Goal: Task Accomplishment & Management: Manage account settings

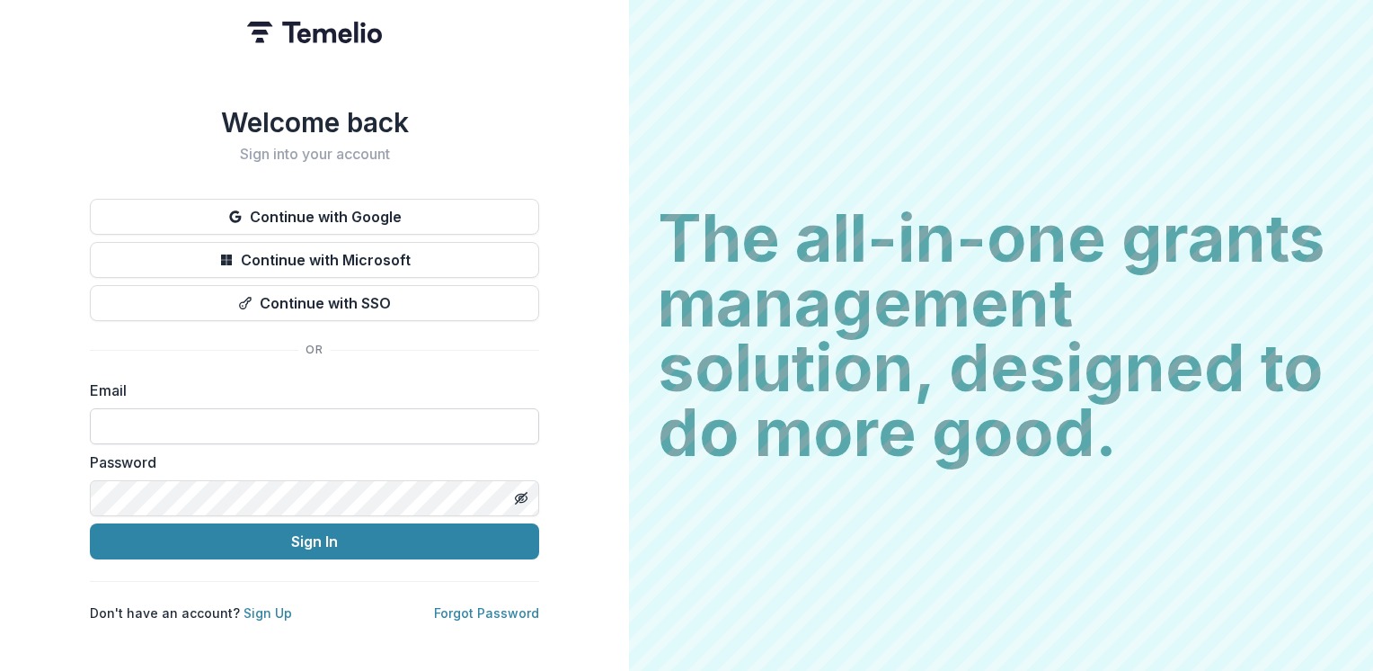
click at [301, 422] on input at bounding box center [314, 426] width 449 height 36
type input "**********"
click at [90, 523] on button "Sign In" at bounding box center [314, 541] width 449 height 36
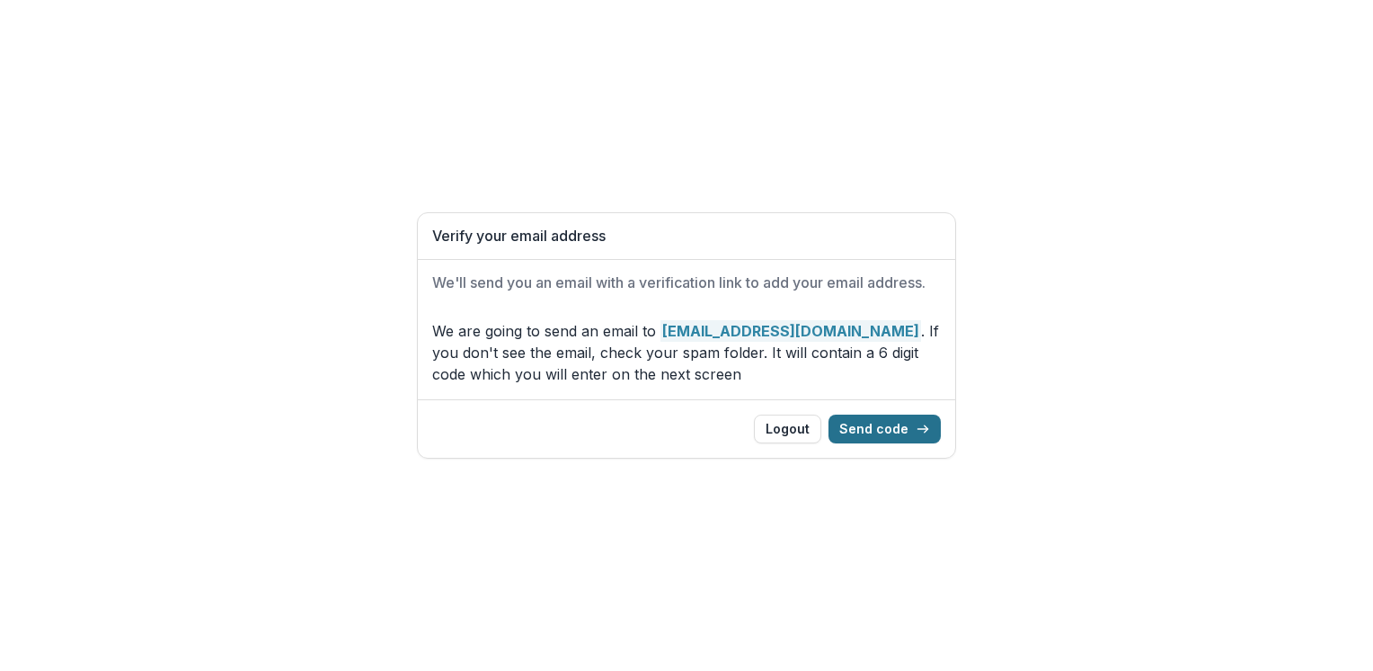
click at [894, 433] on button "Send code" at bounding box center [885, 428] width 112 height 29
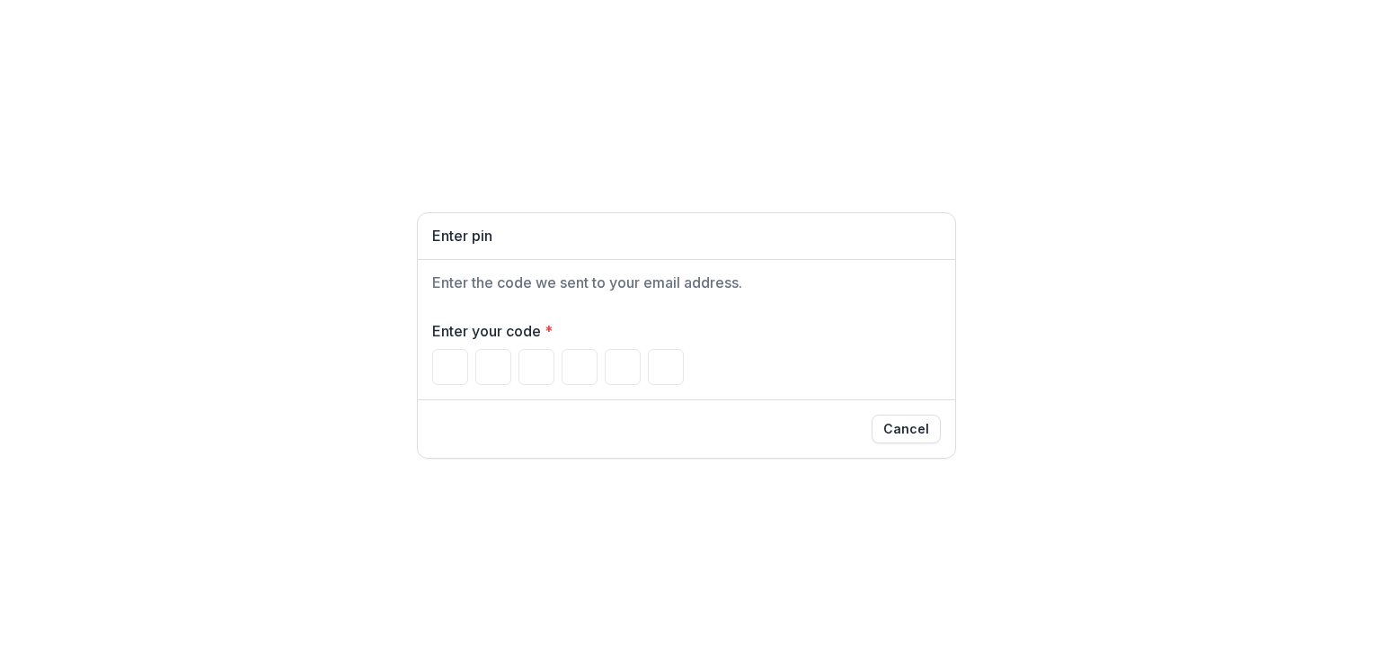
type input "*"
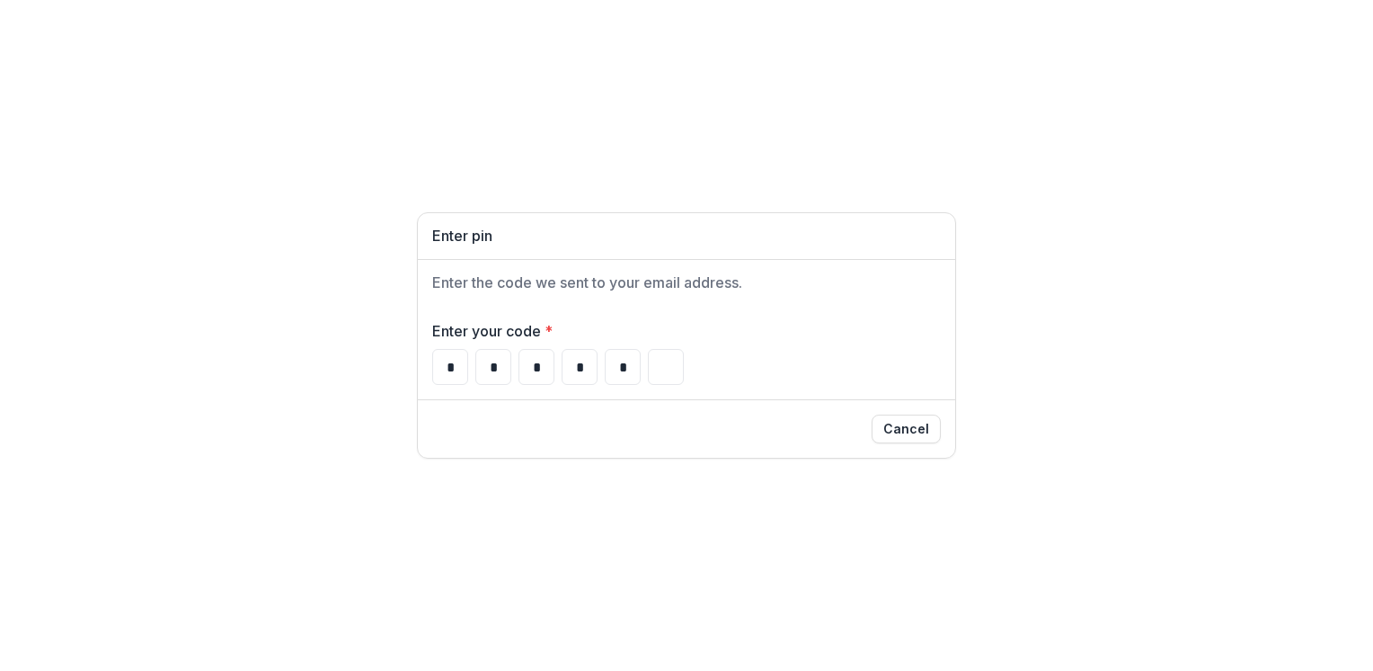
type input "*"
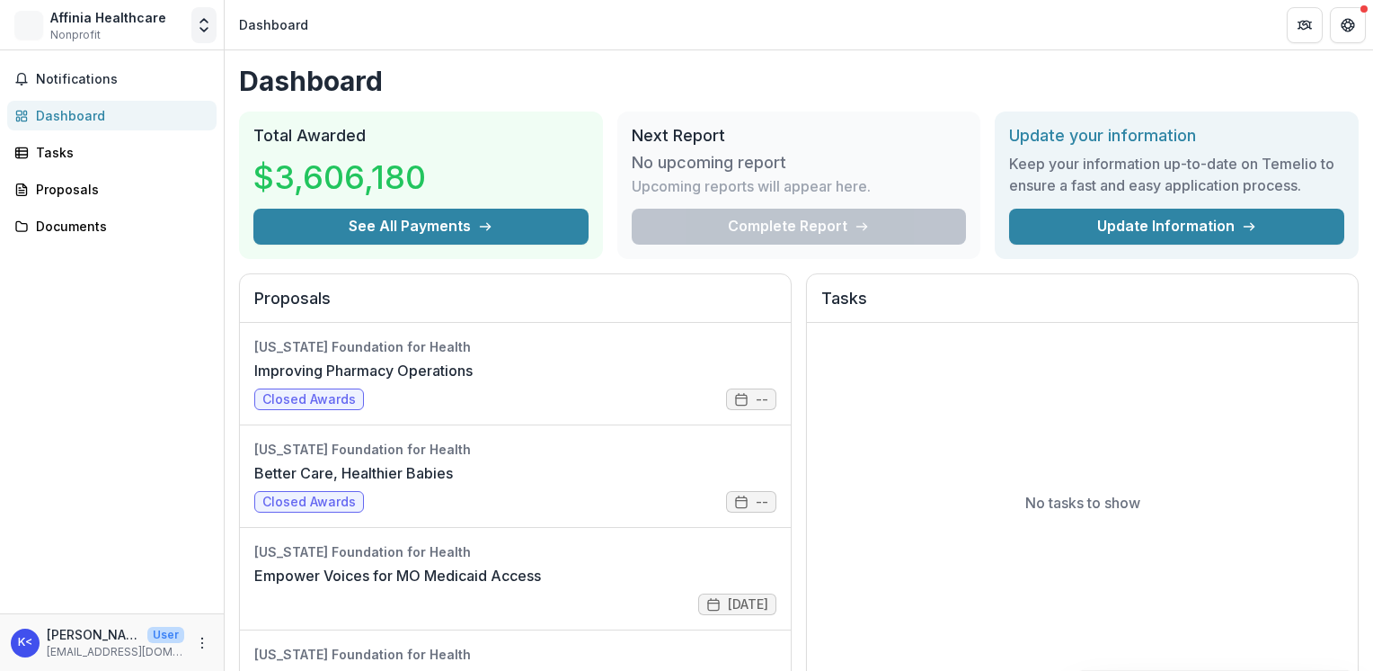
click at [201, 24] on icon "Open entity switcher" at bounding box center [204, 25] width 18 height 18
drag, startPoint x: 201, startPoint y: 24, endPoint x: 163, endPoint y: 60, distance: 52.8
click at [201, 24] on icon "Open entity switcher" at bounding box center [204, 25] width 18 height 18
click at [119, 65] on link "Team Settings" at bounding box center [112, 70] width 216 height 30
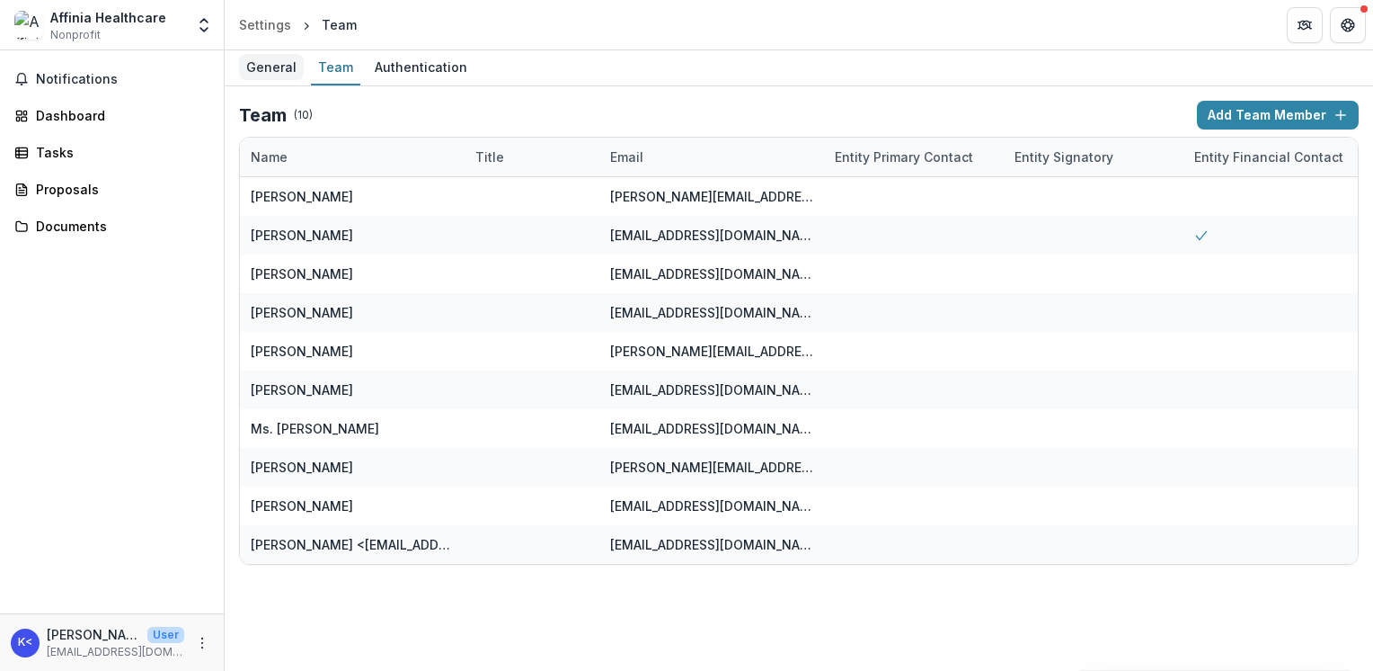
click at [261, 63] on div "General" at bounding box center [271, 67] width 65 height 26
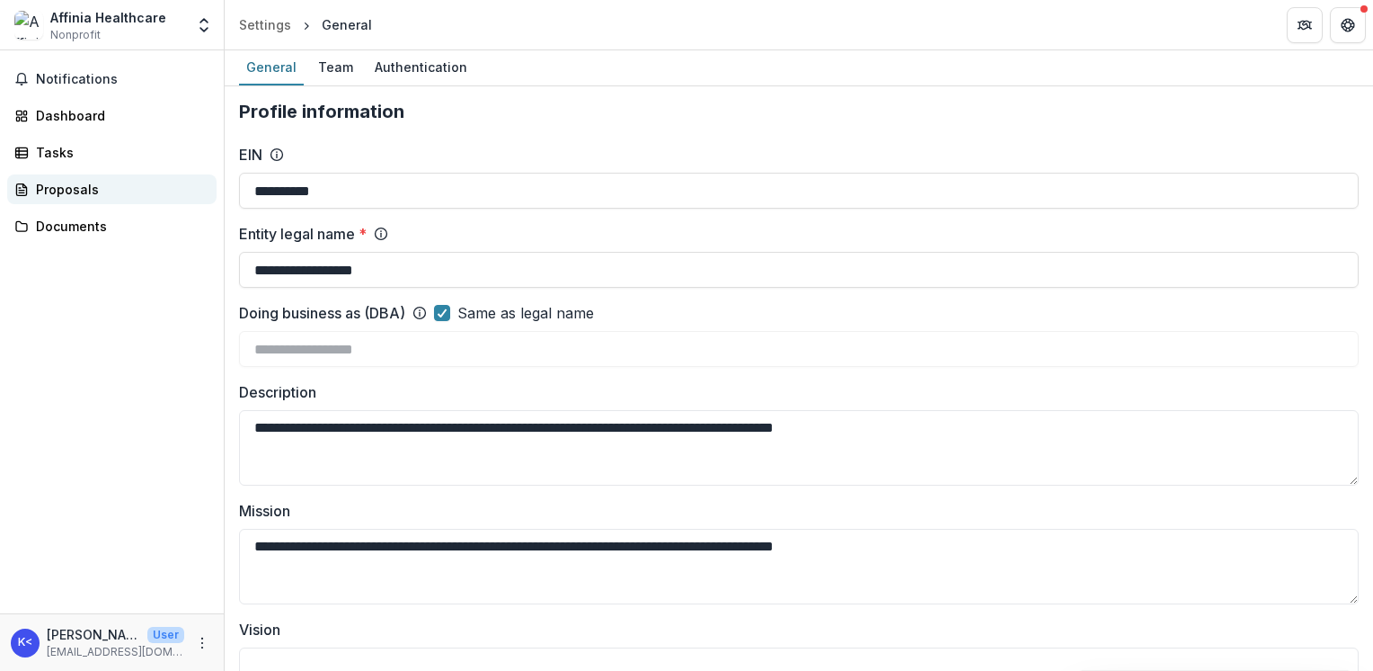
click at [78, 180] on div "Proposals" at bounding box center [119, 189] width 166 height 19
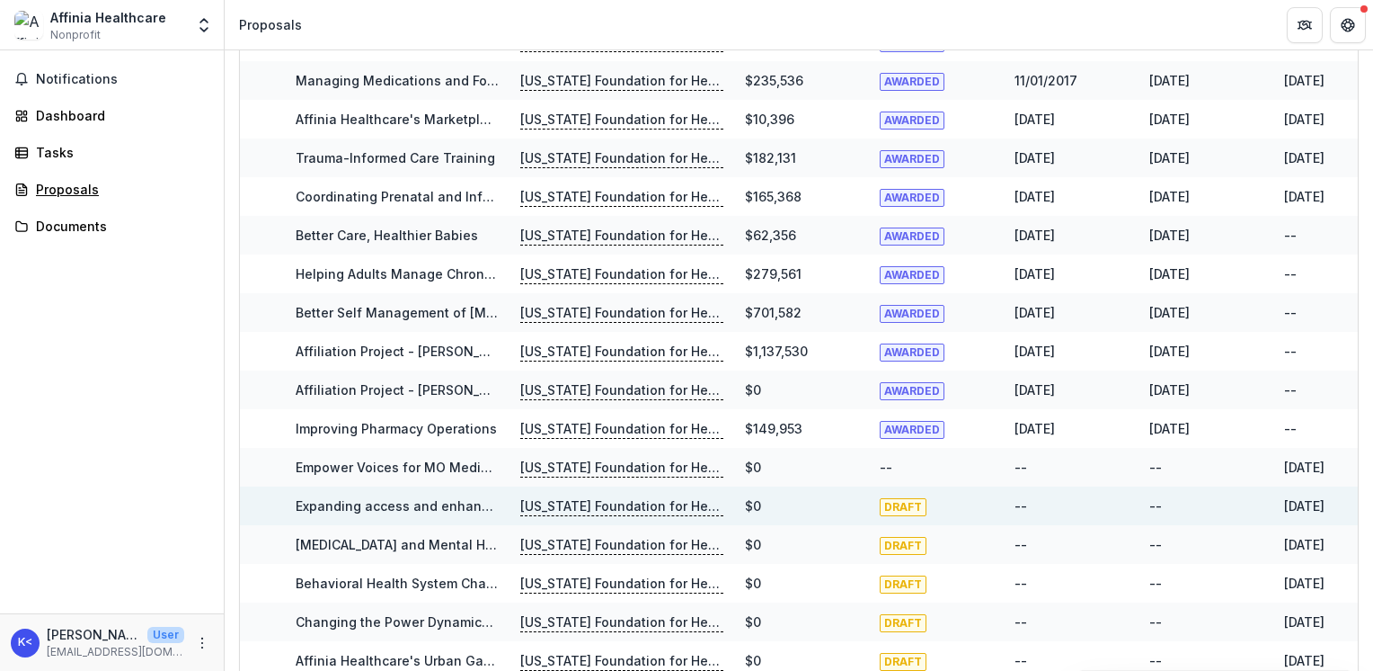
scroll to position [180, 0]
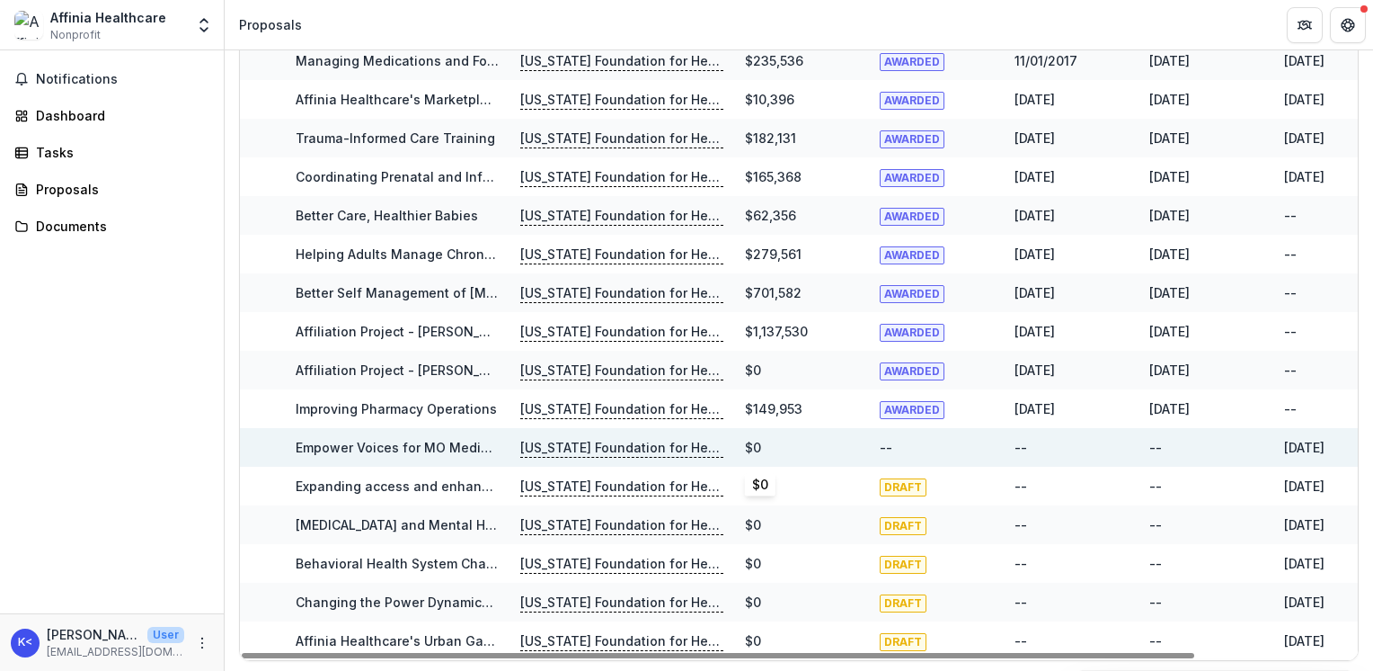
click at [817, 450] on div "$0" at bounding box center [801, 447] width 113 height 39
click at [414, 441] on link "Empower Voices for MO Medicaid Access" at bounding box center [426, 447] width 261 height 15
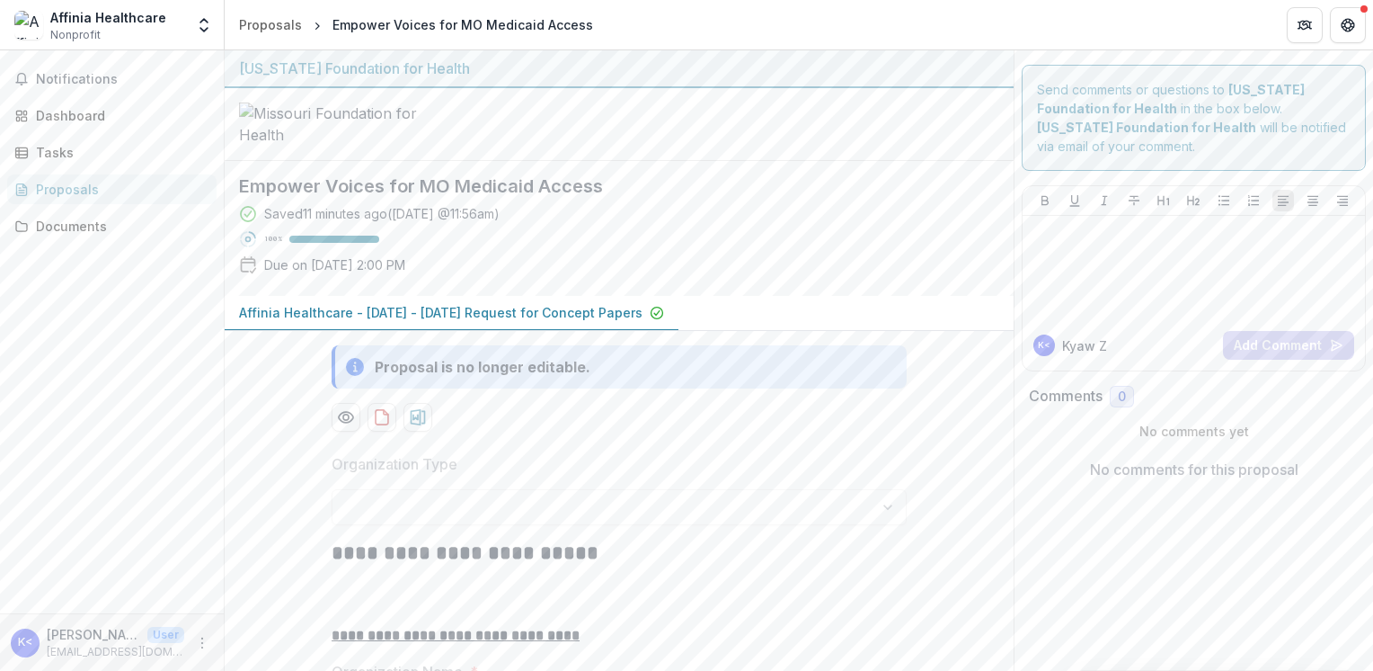
click at [48, 22] on div "Affinia Healthcare Nonprofit" at bounding box center [99, 25] width 170 height 35
click at [37, 21] on img at bounding box center [28, 25] width 29 height 29
click at [162, 22] on div "Affinia Healthcare Nonprofit" at bounding box center [99, 25] width 170 height 35
click at [93, 116] on div "Dashboard" at bounding box center [119, 115] width 166 height 19
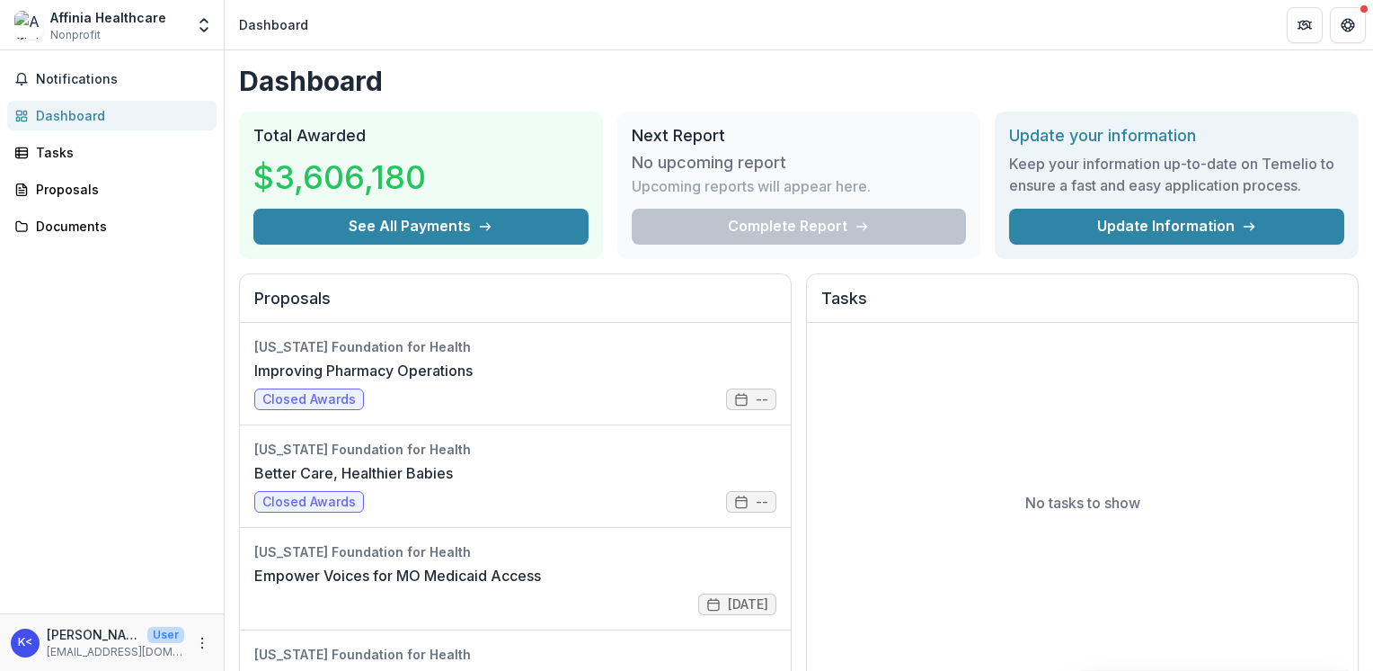
drag, startPoint x: 136, startPoint y: 476, endPoint x: 138, endPoint y: 528, distance: 52.2
click at [136, 476] on div "Notifications Dashboard Tasks Proposals Documents" at bounding box center [112, 331] width 224 height 563
click at [203, 648] on icon "More" at bounding box center [202, 642] width 14 height 14
click at [268, 606] on link "Settings" at bounding box center [321, 605] width 192 height 30
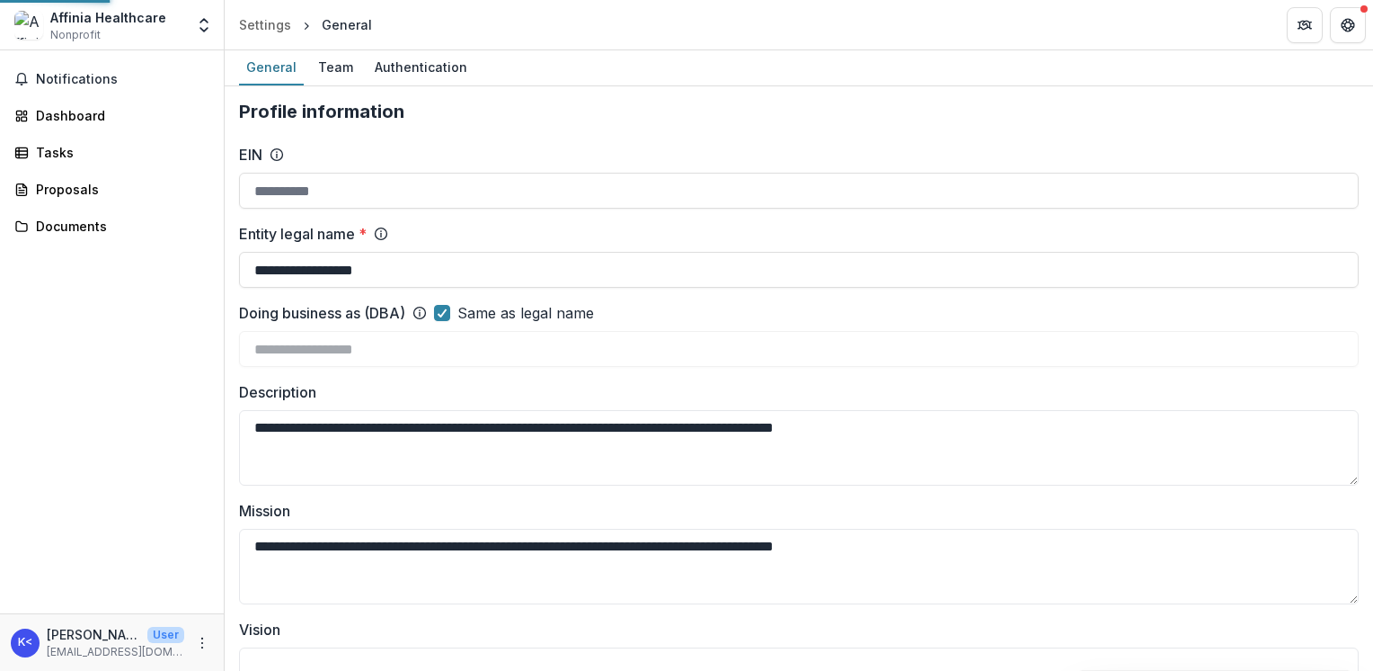
type input "**********"
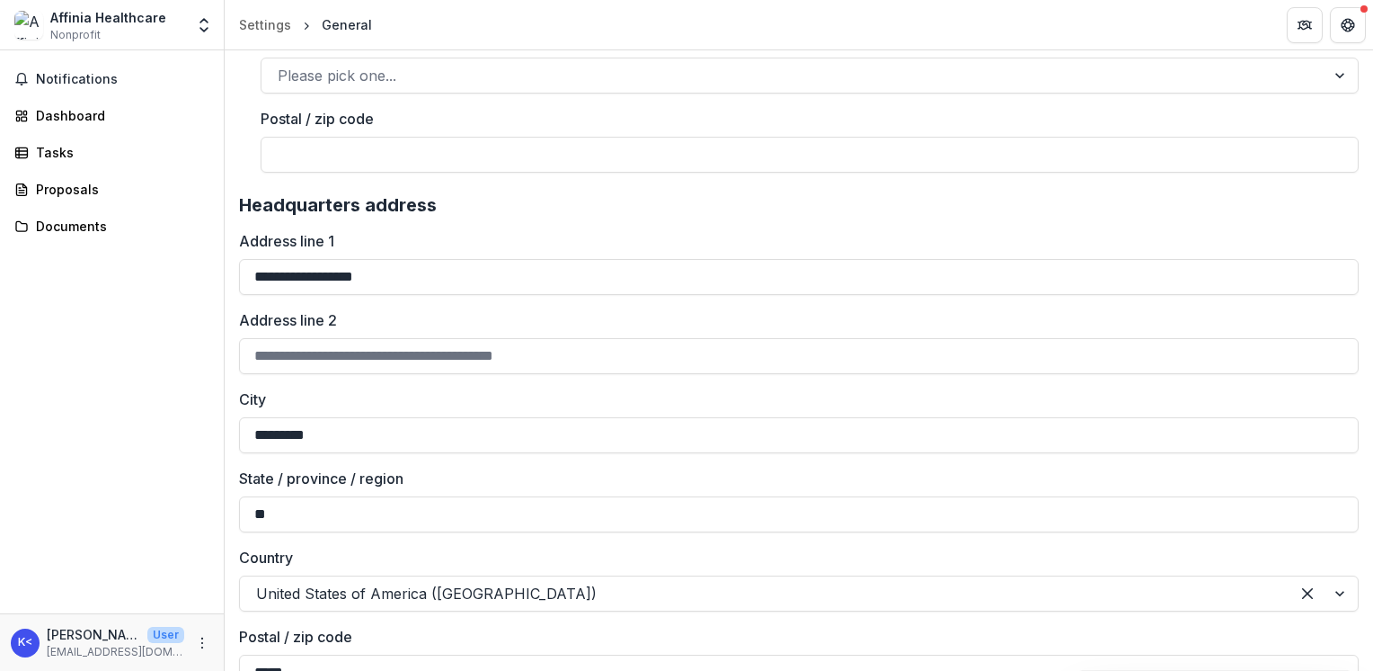
scroll to position [2517, 0]
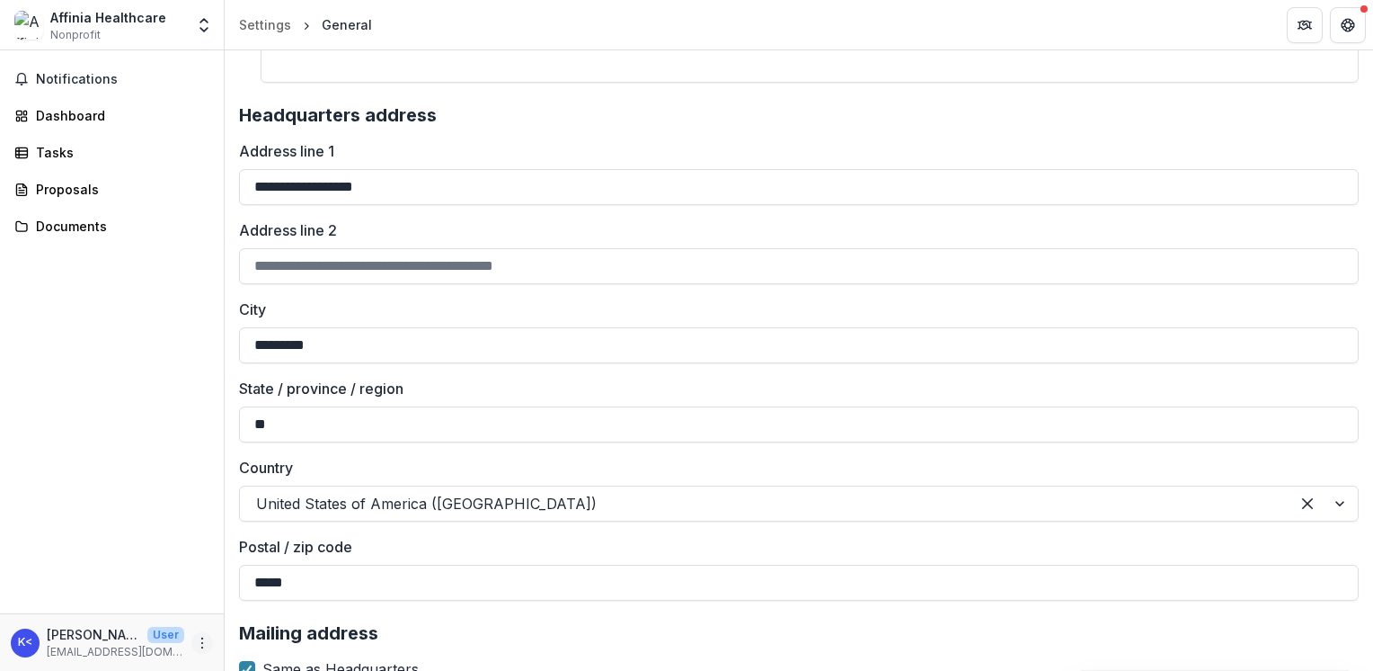
click at [207, 643] on icon "More" at bounding box center [202, 642] width 14 height 14
click at [121, 628] on p "Kyaw Zin <kyawzin@affiniahealthcare.org>" at bounding box center [93, 634] width 93 height 19
click at [112, 643] on p "Kyaw Zin <kyawzin@affiniahealthcare.org>" at bounding box center [93, 634] width 93 height 19
click at [30, 645] on div "K<" at bounding box center [25, 642] width 14 height 12
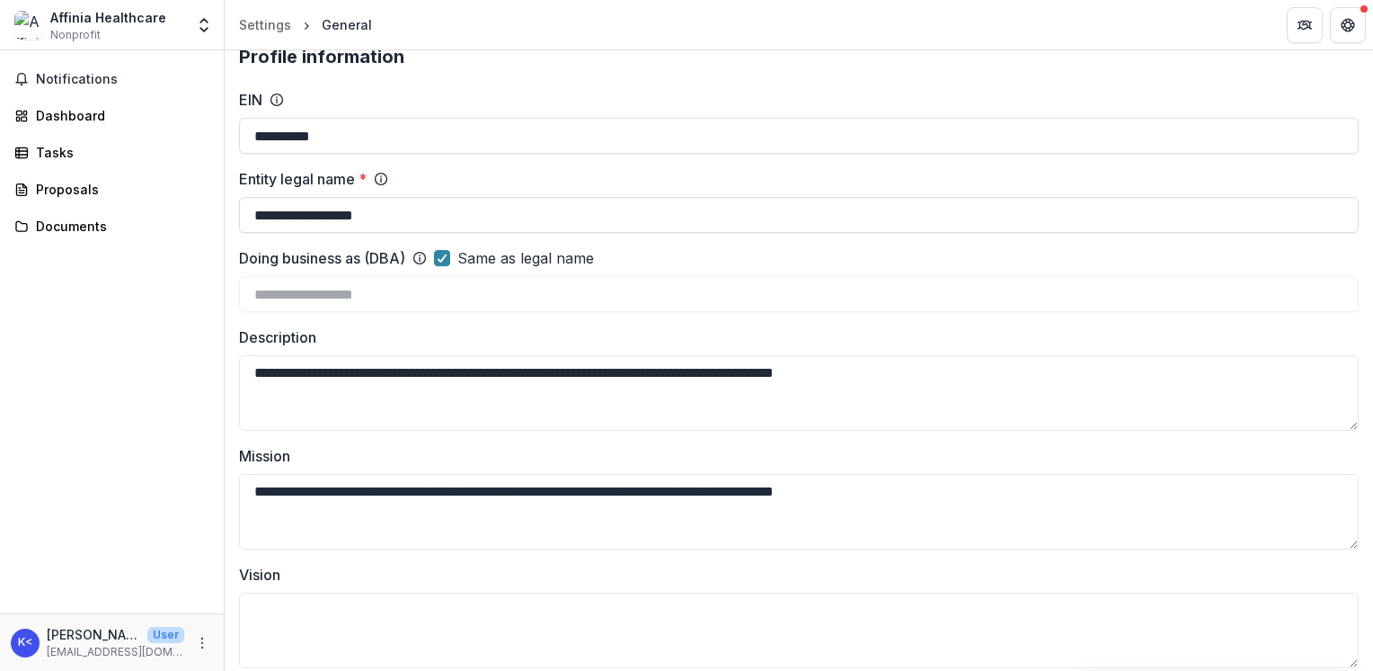
scroll to position [0, 0]
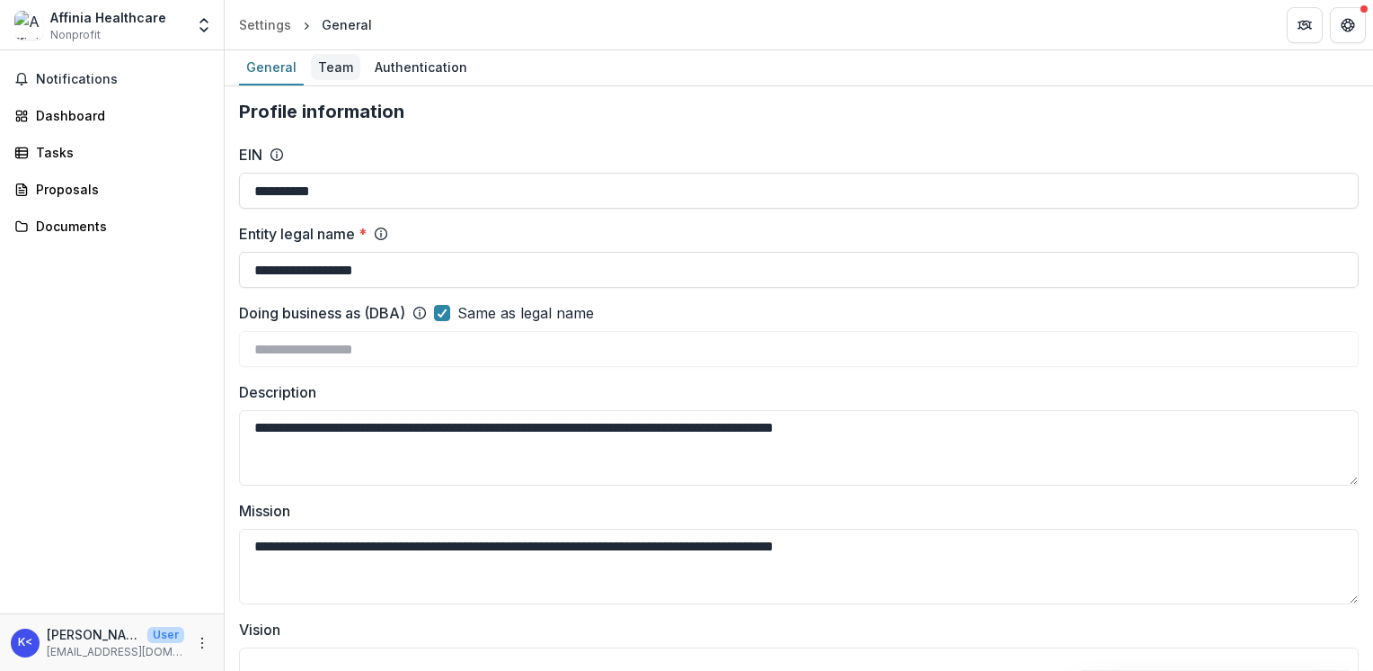
click at [327, 72] on div "Team" at bounding box center [335, 67] width 49 height 26
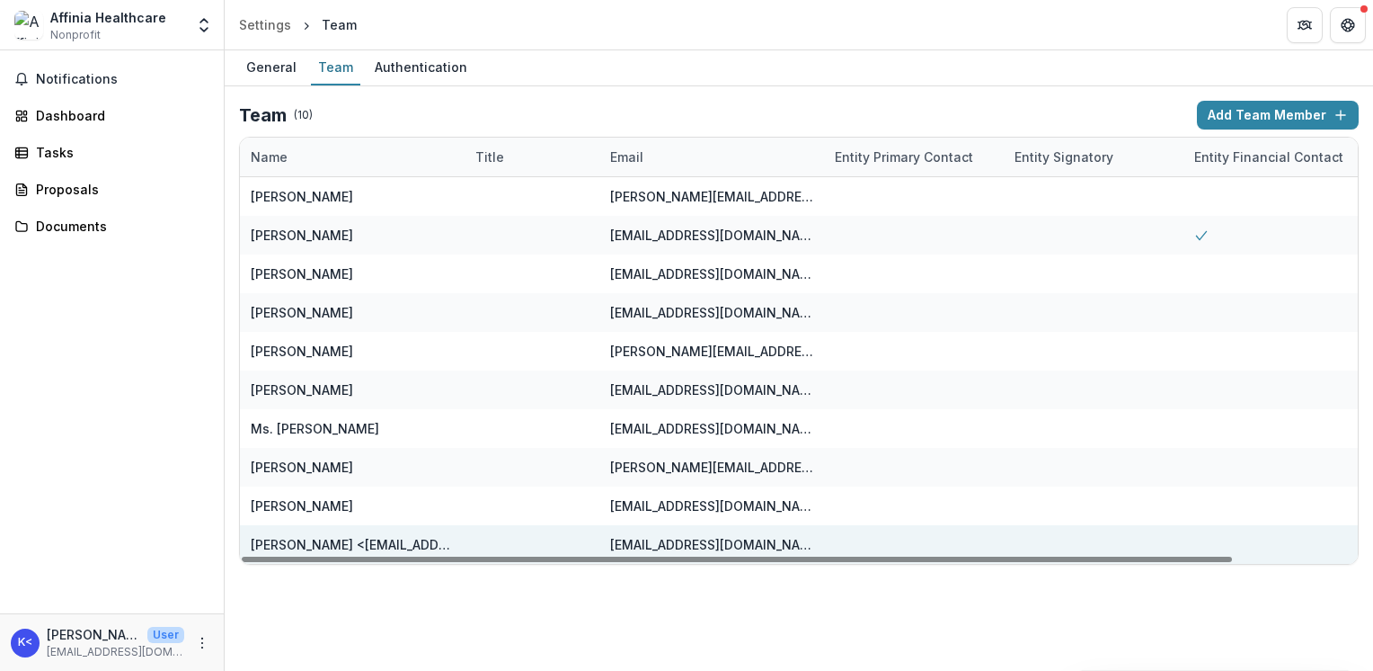
click at [439, 539] on div "Kyaw Zin <kyawzin@affiniahealthcare.org>" at bounding box center [352, 544] width 203 height 19
click at [468, 538] on div at bounding box center [532, 544] width 135 height 39
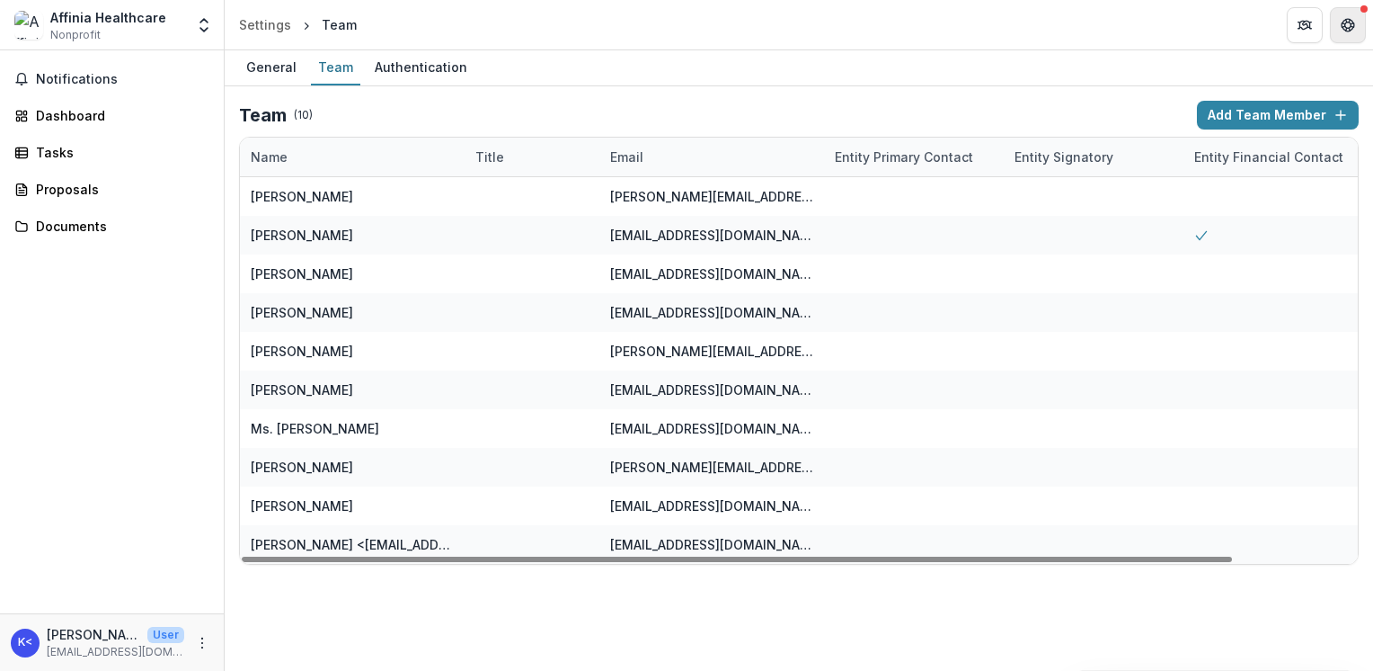
click at [1357, 20] on button "Get Help" at bounding box center [1348, 25] width 36 height 36
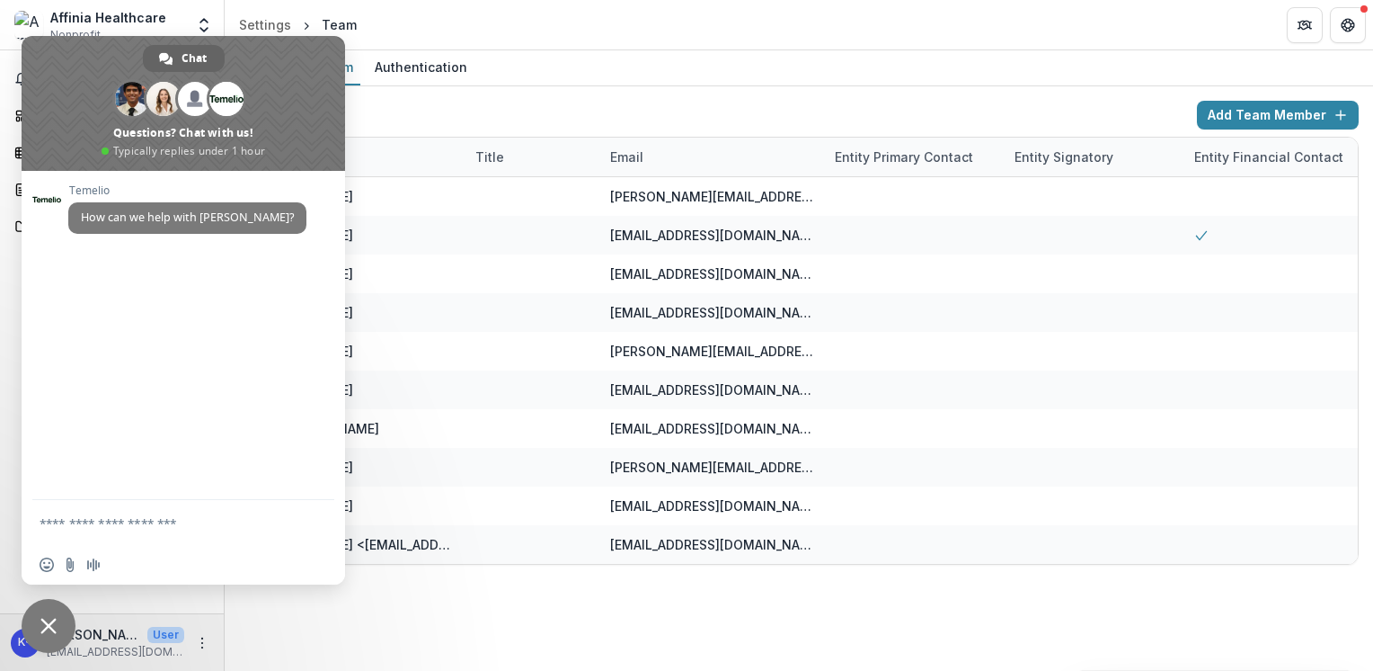
click at [58, 620] on span "Close chat" at bounding box center [49, 626] width 54 height 54
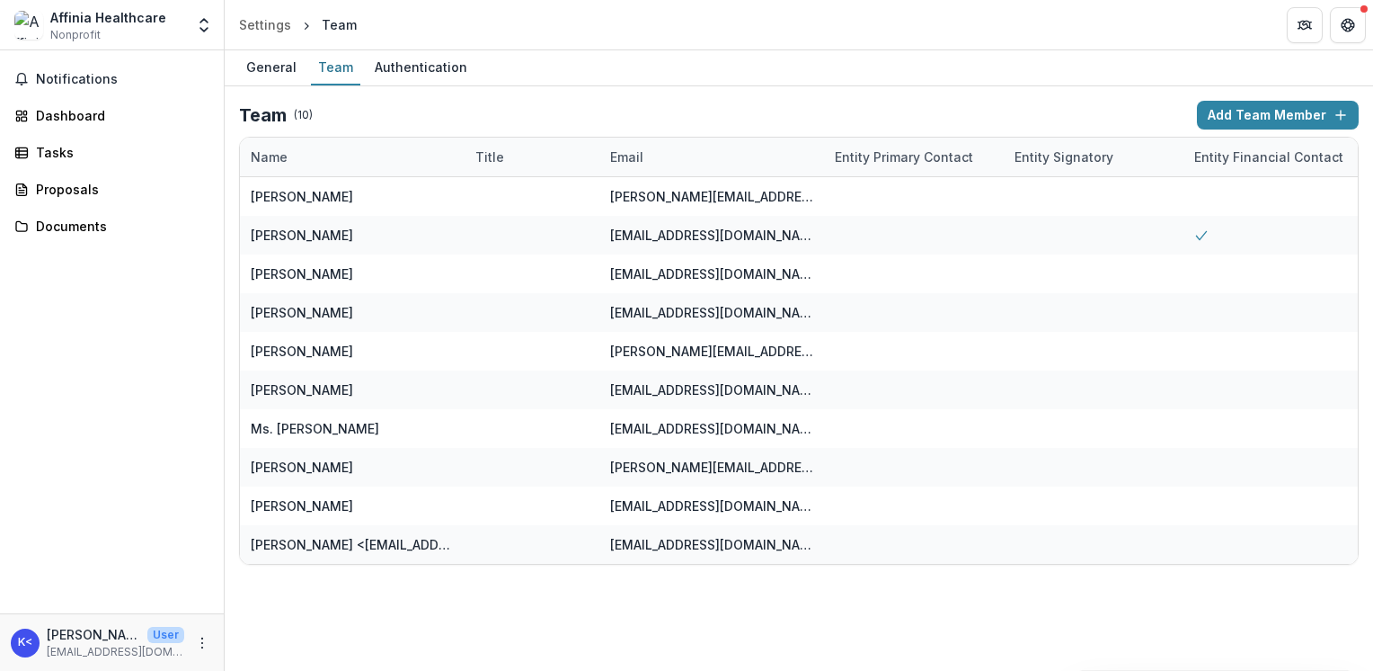
click at [182, 25] on div "Affinia Healthcare Nonprofit" at bounding box center [99, 25] width 170 height 35
click at [137, 27] on div "Affinia Healthcare Nonprofit" at bounding box center [108, 25] width 116 height 35
click at [49, 18] on div "Affinia Healthcare Nonprofit" at bounding box center [99, 25] width 170 height 35
click at [29, 653] on span "K<" at bounding box center [25, 642] width 29 height 29
click at [194, 652] on div "K< Kyaw Zin <kyawzin@affiniahealthcare.org> User kyawzin@affiniahealthcare.org" at bounding box center [112, 642] width 202 height 35
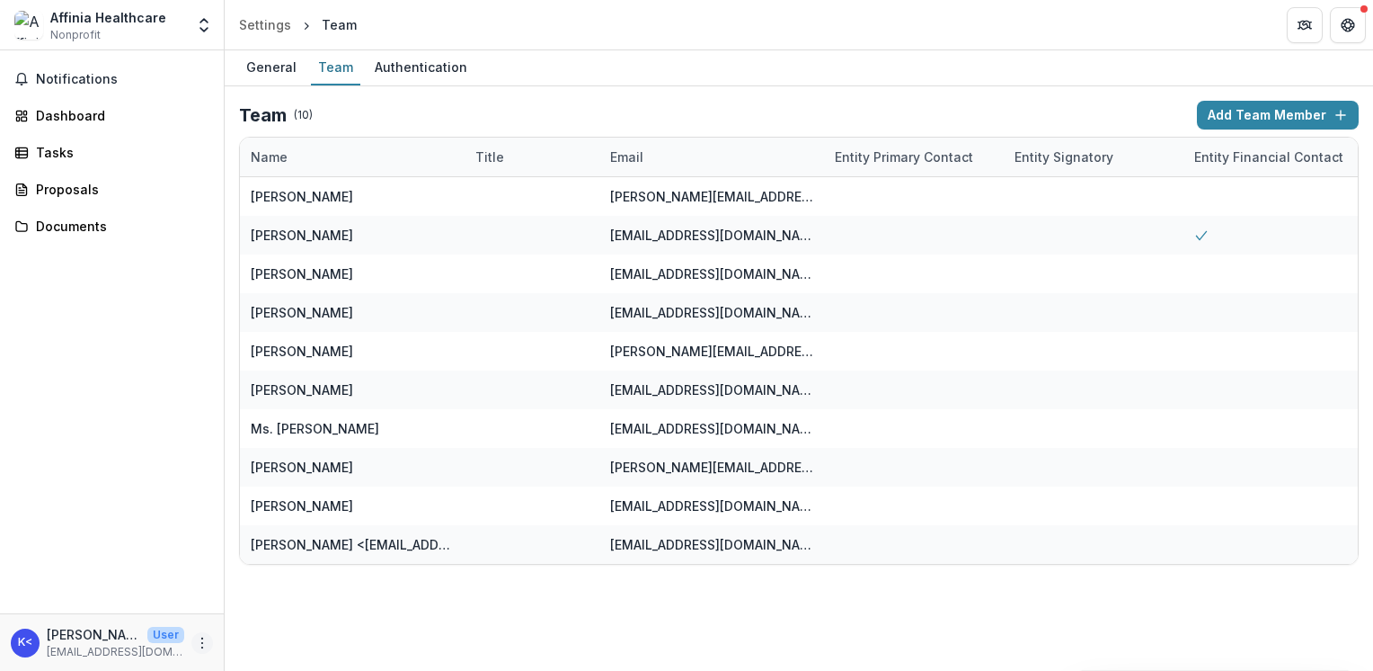
click at [209, 645] on button "More" at bounding box center [202, 643] width 22 height 22
click at [204, 646] on icon "More" at bounding box center [202, 642] width 14 height 14
click at [204, 649] on icon "More" at bounding box center [202, 642] width 14 height 14
click at [272, 602] on link "Settings" at bounding box center [321, 605] width 192 height 30
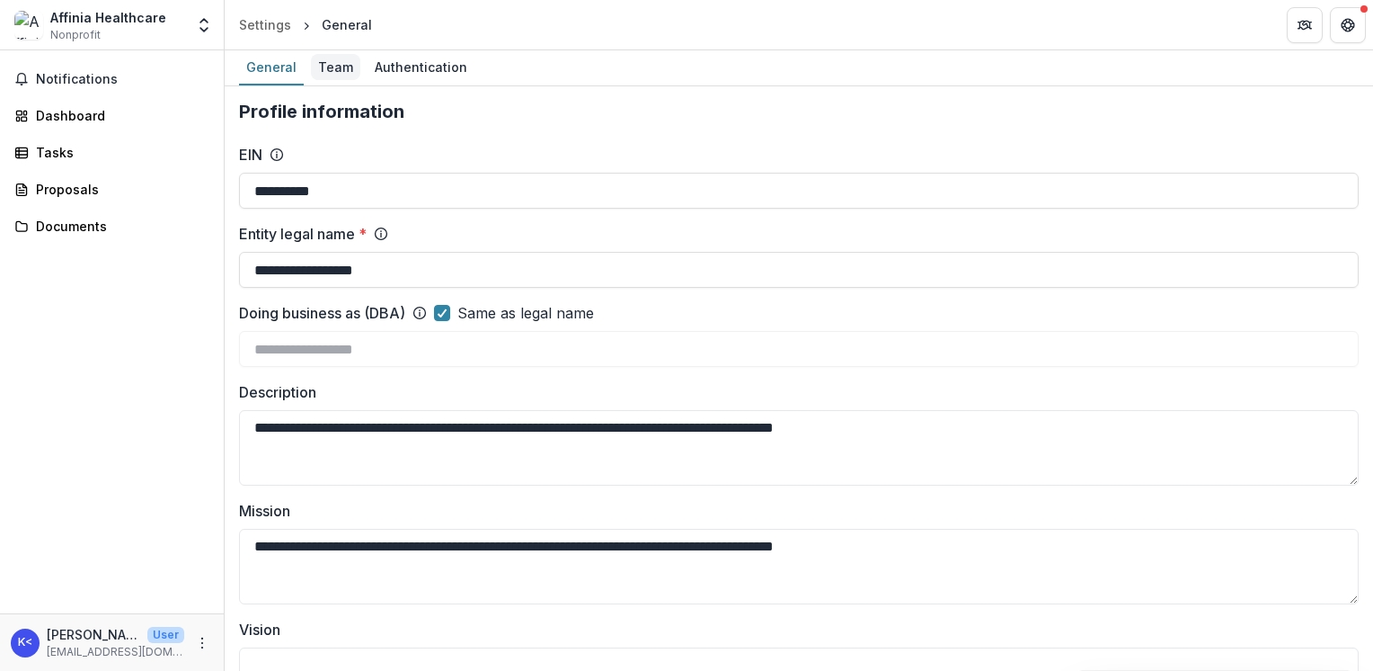
click at [331, 74] on div "Team" at bounding box center [335, 67] width 49 height 26
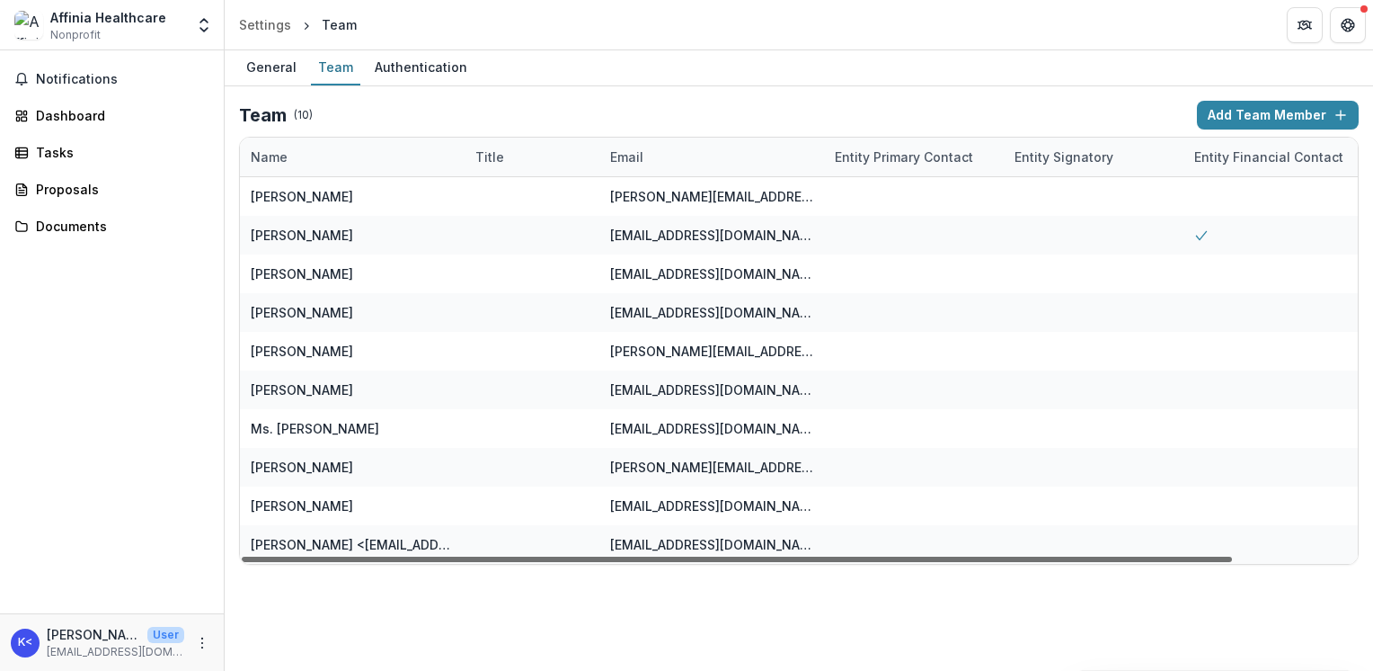
scroll to position [0, 139]
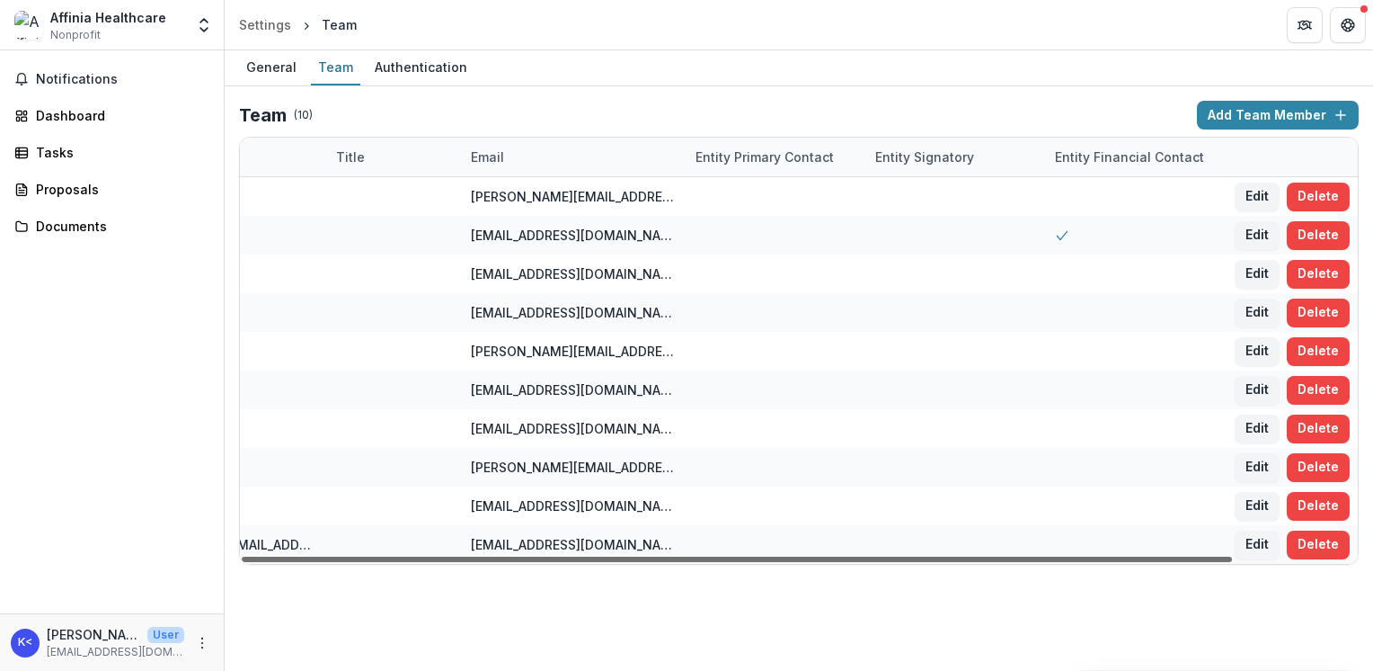
drag, startPoint x: 996, startPoint y: 555, endPoint x: 1200, endPoint y: 552, distance: 204.1
click at [1200, 556] on div at bounding box center [737, 558] width 990 height 5
drag, startPoint x: 1194, startPoint y: 559, endPoint x: 1266, endPoint y: 555, distance: 72.0
click at [1232, 556] on div at bounding box center [737, 558] width 990 height 5
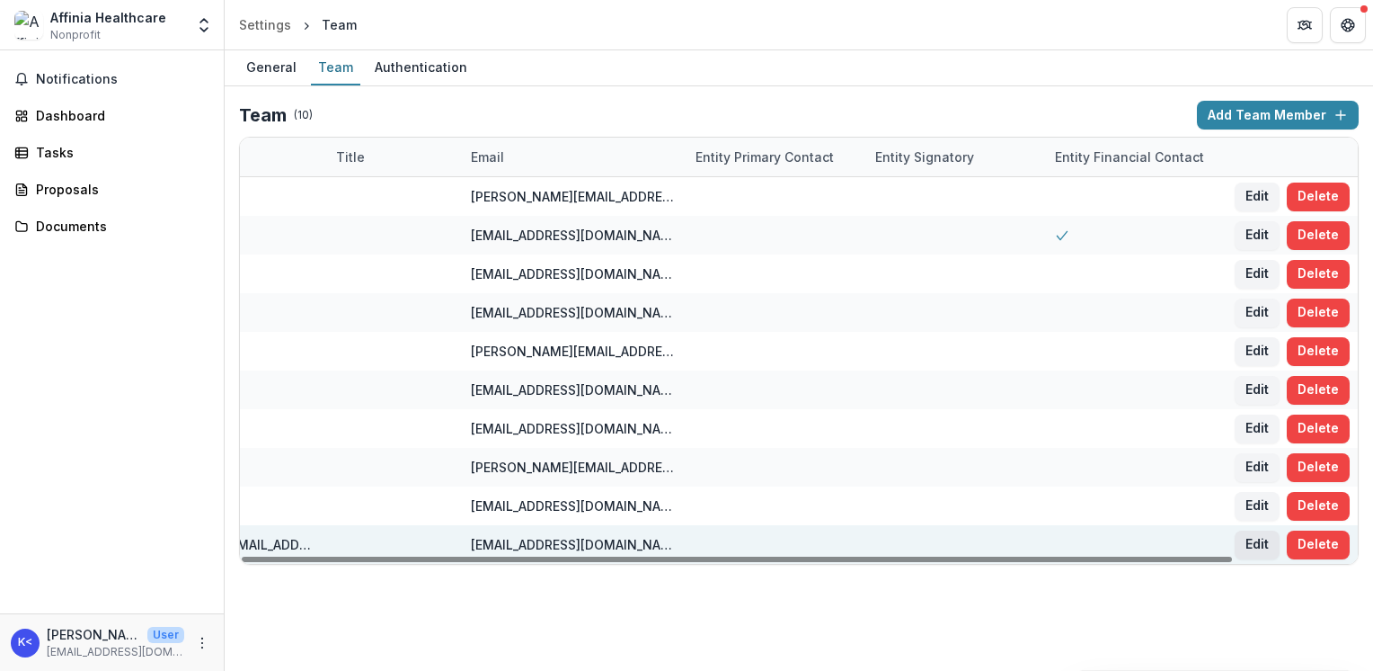
click at [1254, 540] on button "Edit" at bounding box center [1257, 544] width 45 height 29
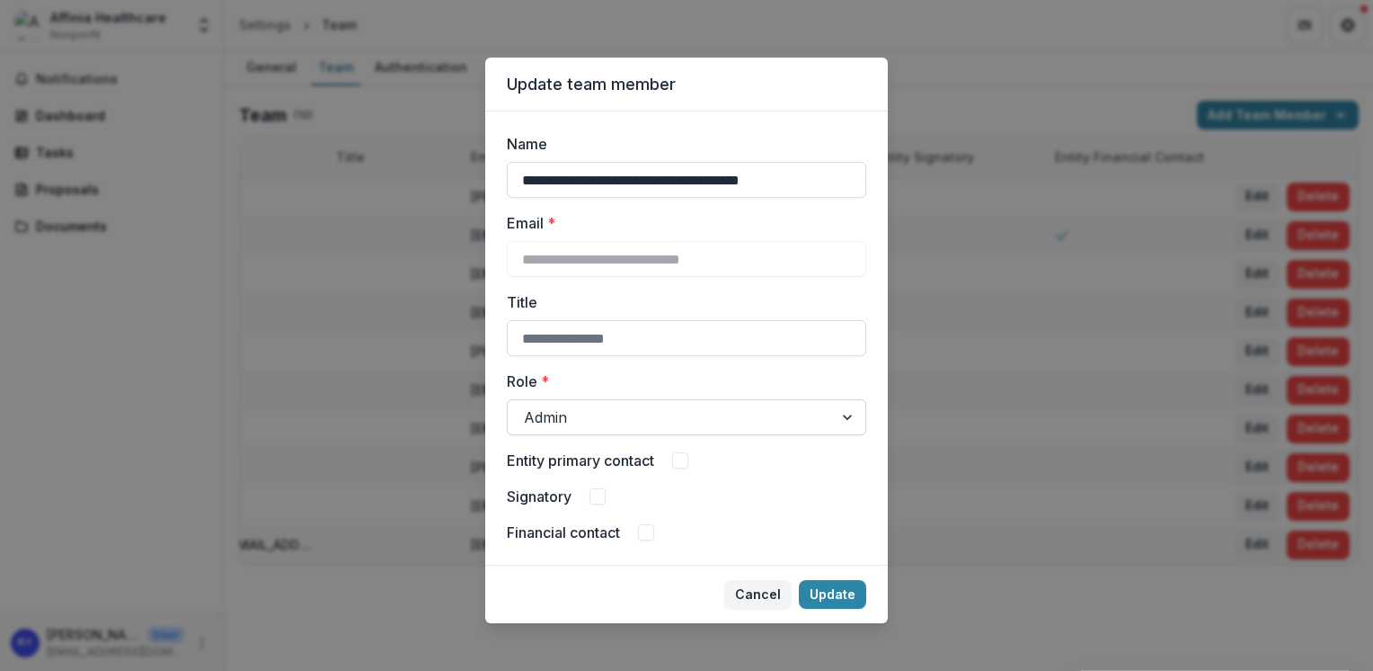
click at [737, 424] on div at bounding box center [670, 416] width 293 height 25
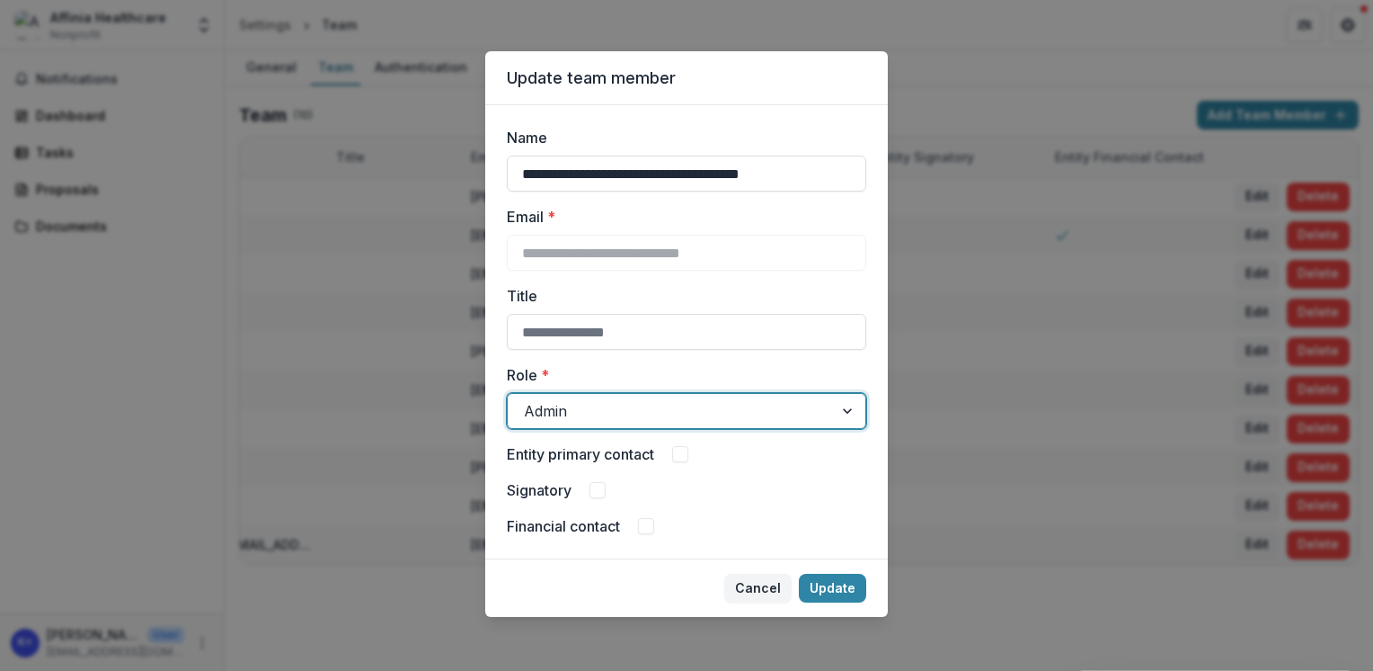
scroll to position [9, 0]
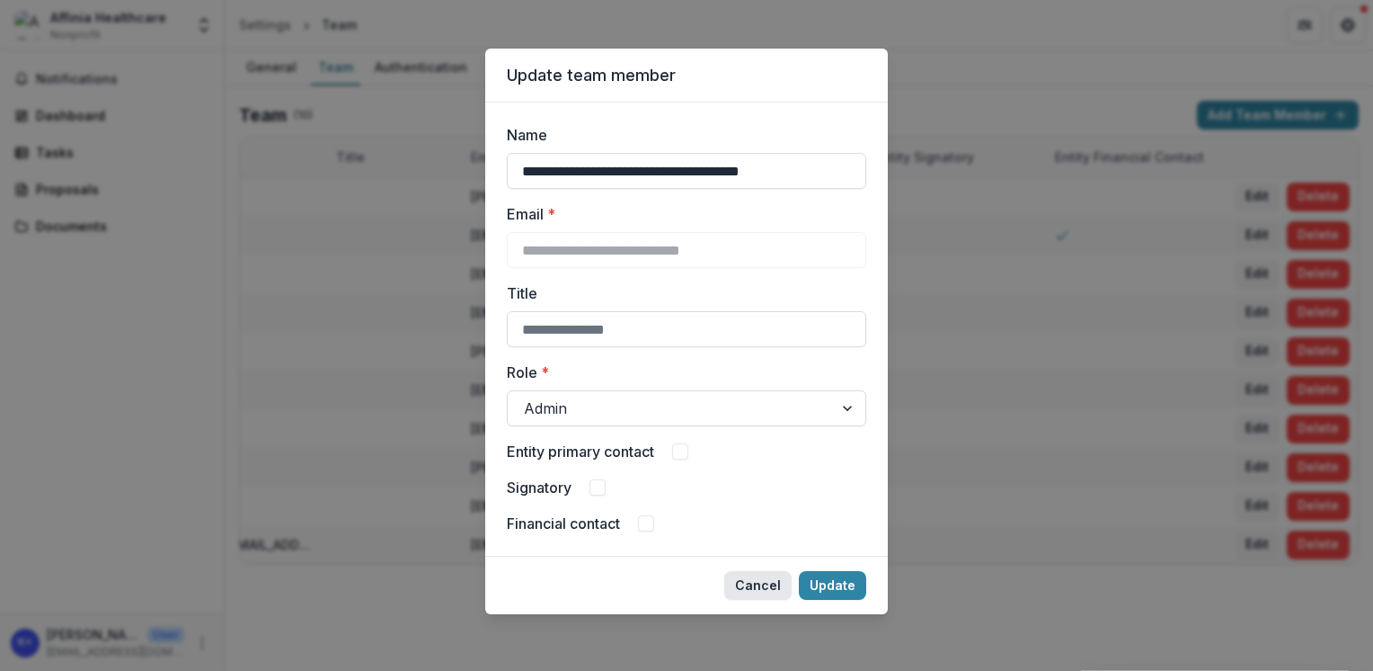
click at [738, 584] on button "Cancel" at bounding box center [757, 585] width 67 height 29
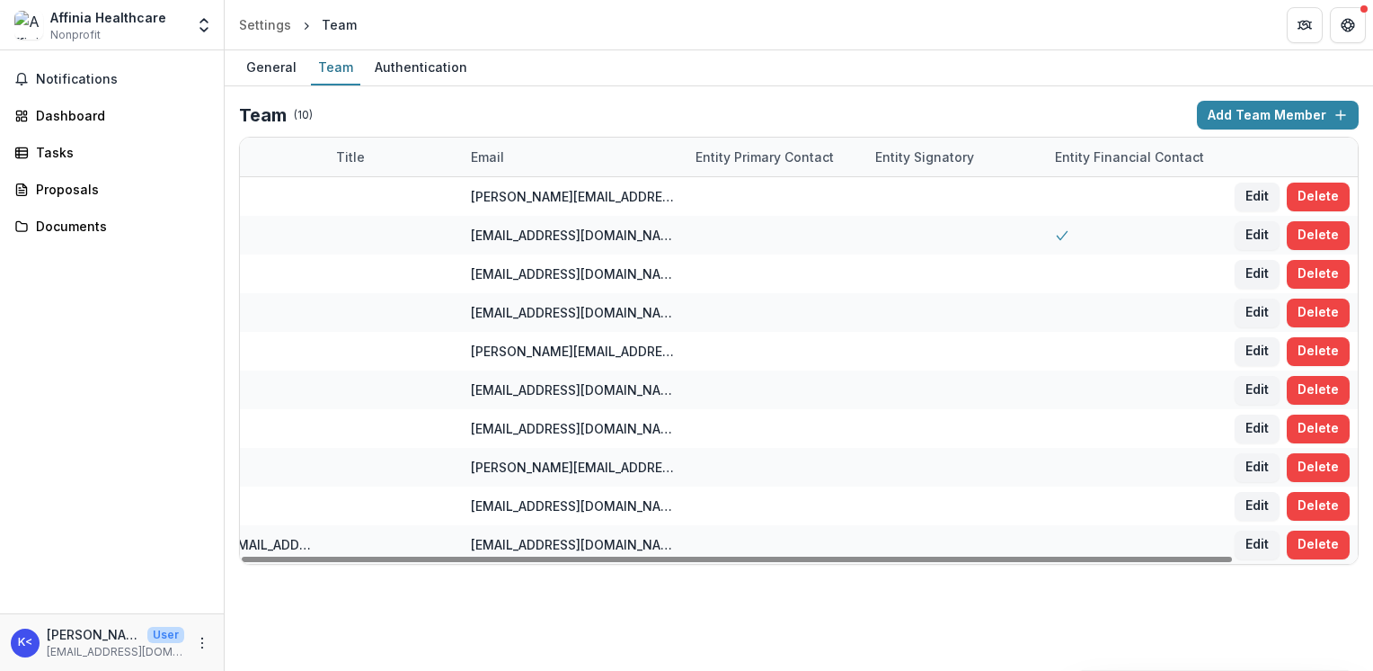
click at [113, 445] on div "Notifications Dashboard Tasks Proposals Documents" at bounding box center [112, 331] width 224 height 563
